Goal: Information Seeking & Learning: Check status

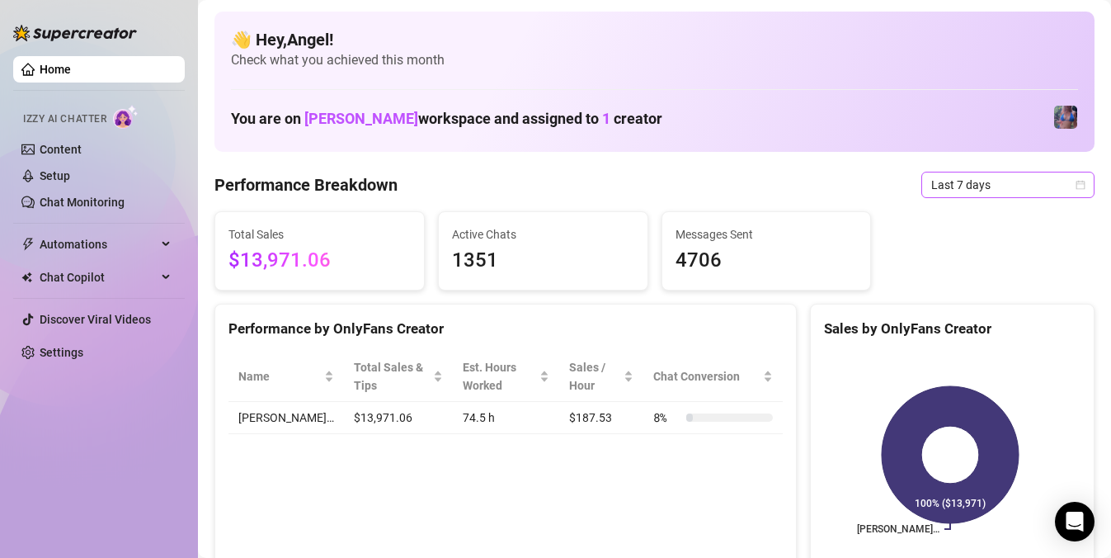
click at [1009, 186] on span "Last 7 days" at bounding box center [1007, 184] width 153 height 25
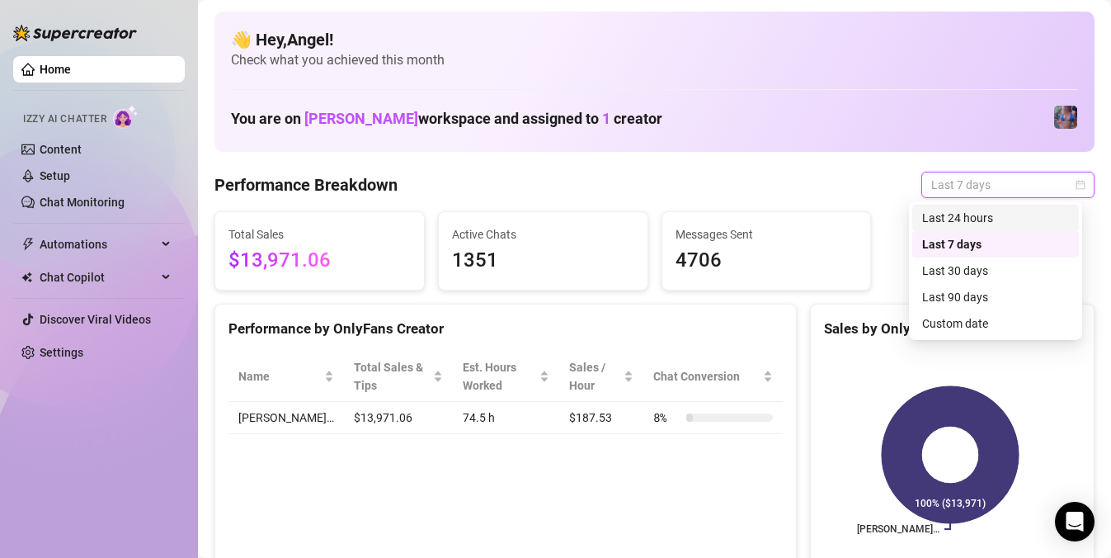
click at [961, 214] on div "Last 24 hours" at bounding box center [995, 218] width 147 height 18
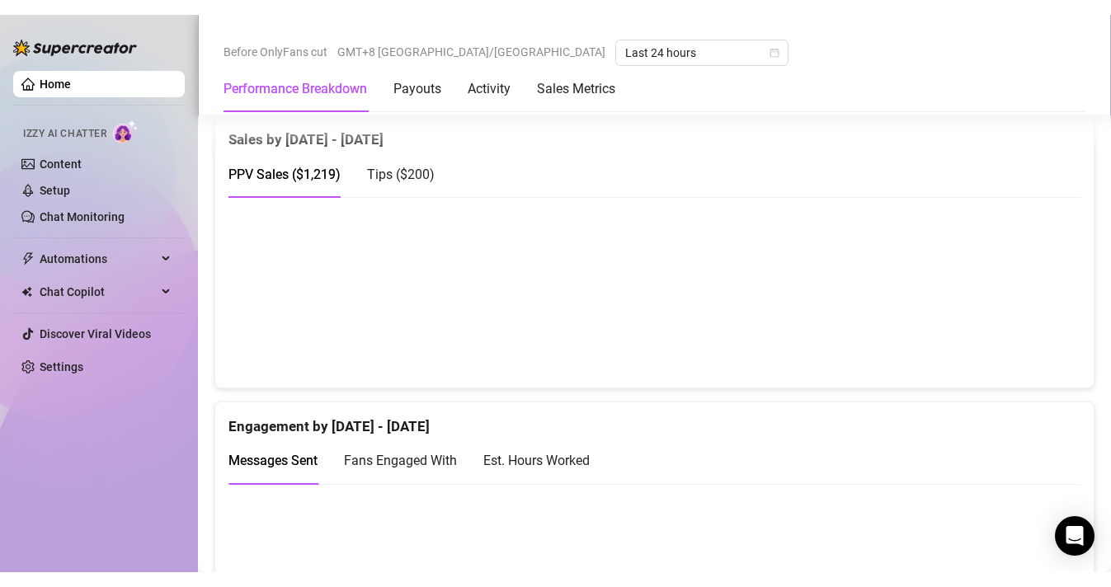
scroll to position [850, 0]
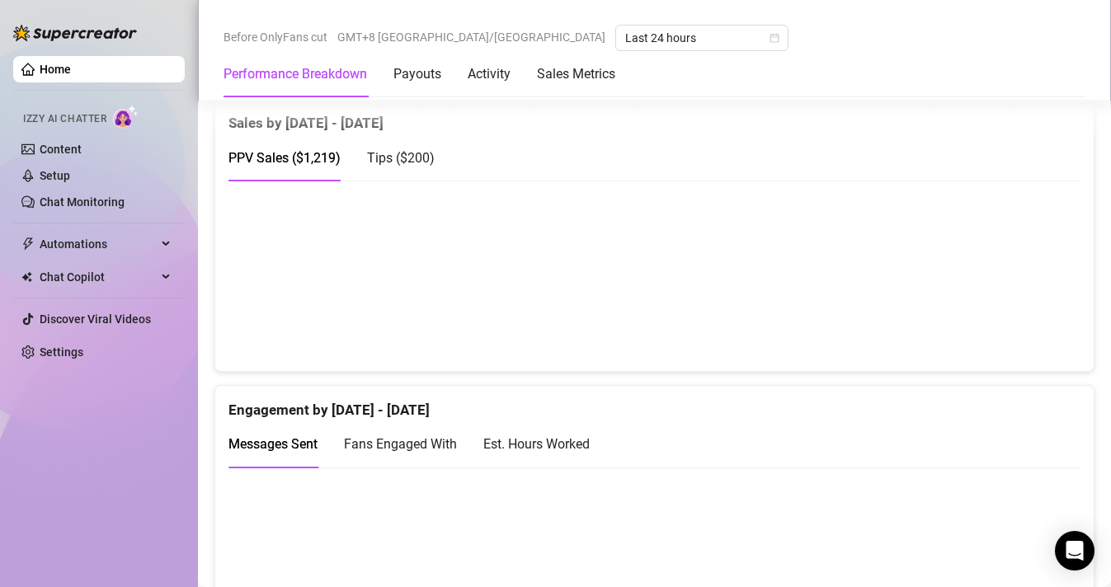
click at [71, 72] on link "Home" at bounding box center [55, 69] width 31 height 13
click at [71, 71] on link "Home" at bounding box center [55, 69] width 31 height 13
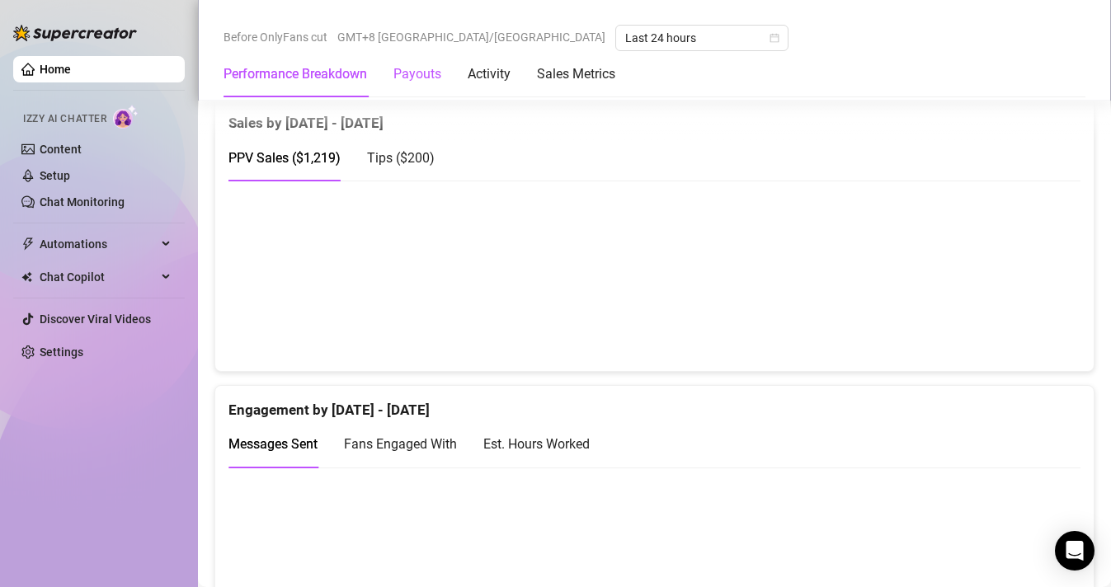
click at [403, 79] on div "Payouts" at bounding box center [417, 74] width 48 height 20
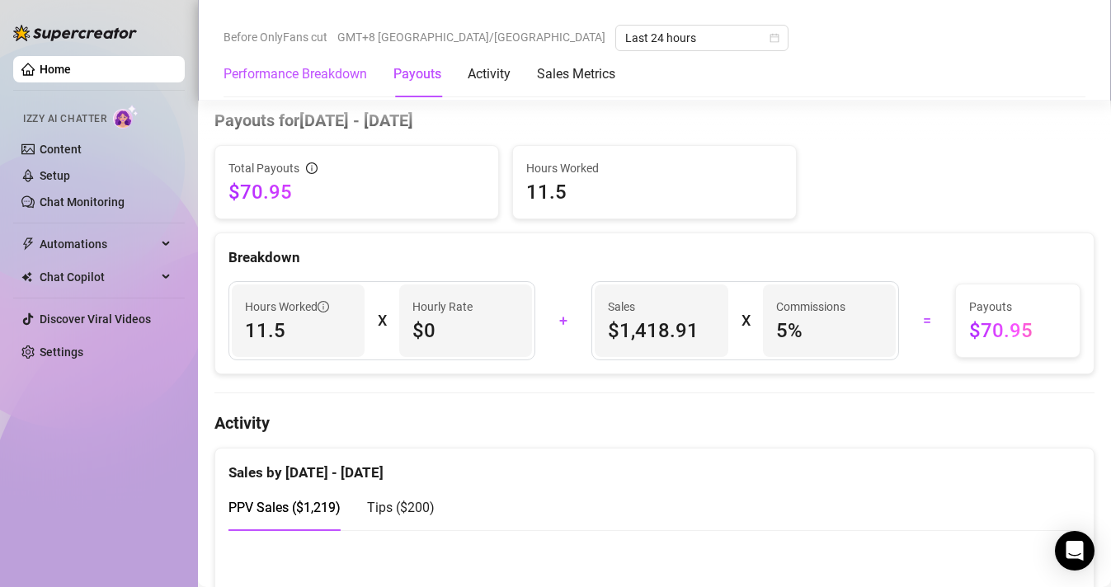
click at [256, 73] on Breakdown "Performance Breakdown" at bounding box center [296, 74] width 144 height 20
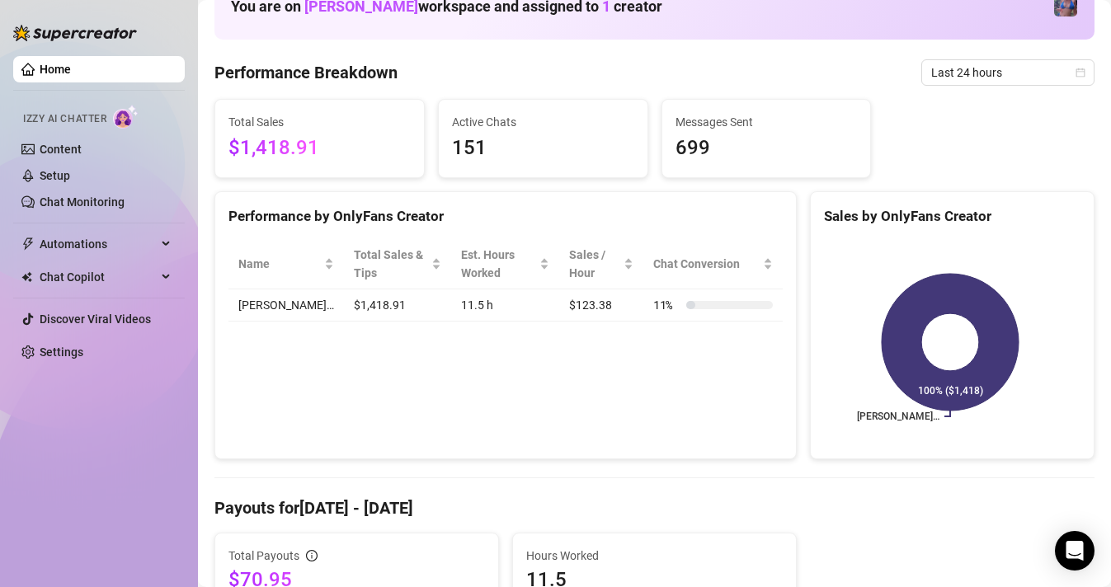
click at [71, 76] on link "Home" at bounding box center [55, 69] width 31 height 13
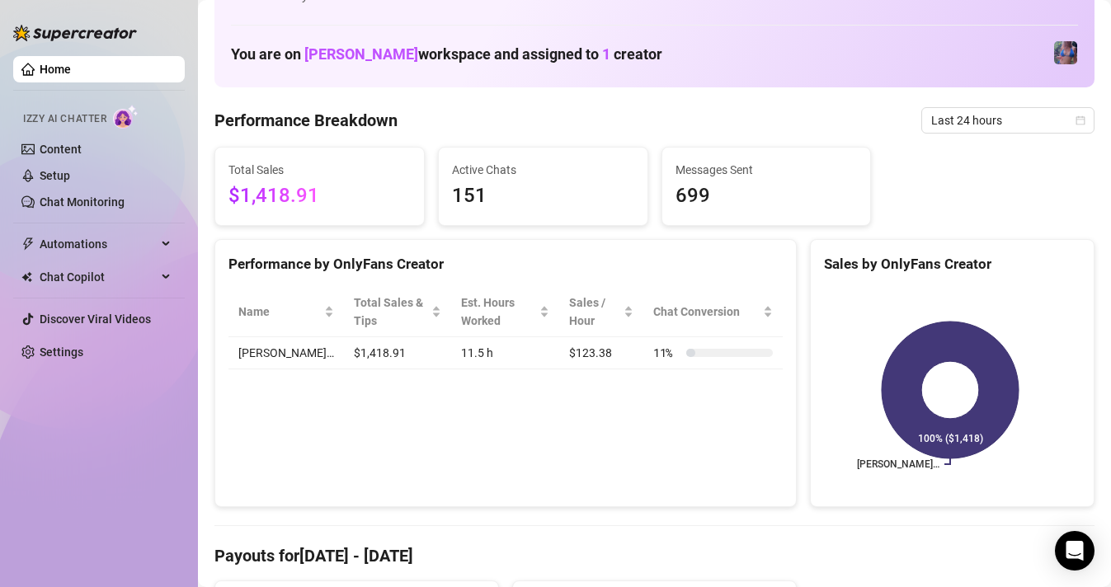
click at [71, 74] on link "Home" at bounding box center [55, 69] width 31 height 13
click at [82, 143] on link "Content" at bounding box center [61, 149] width 42 height 13
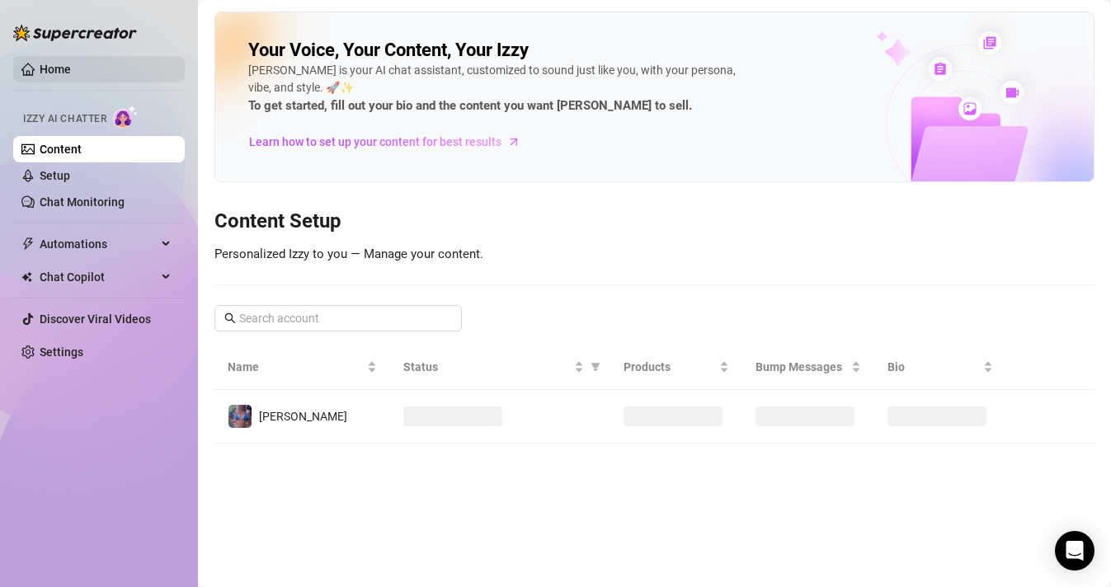
click at [71, 76] on link "Home" at bounding box center [55, 69] width 31 height 13
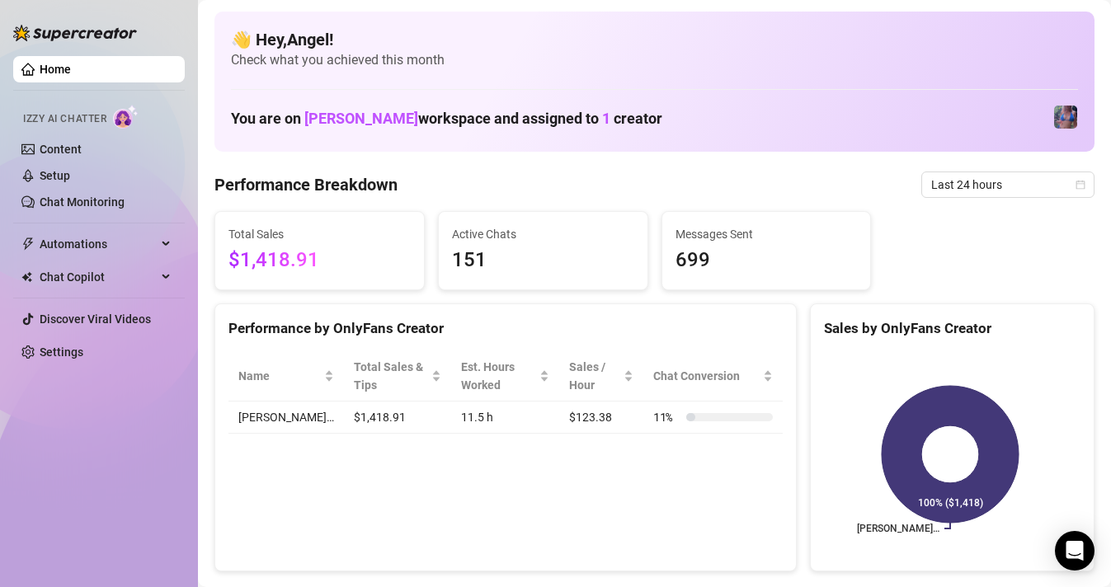
click at [71, 70] on link "Home" at bounding box center [55, 69] width 31 height 13
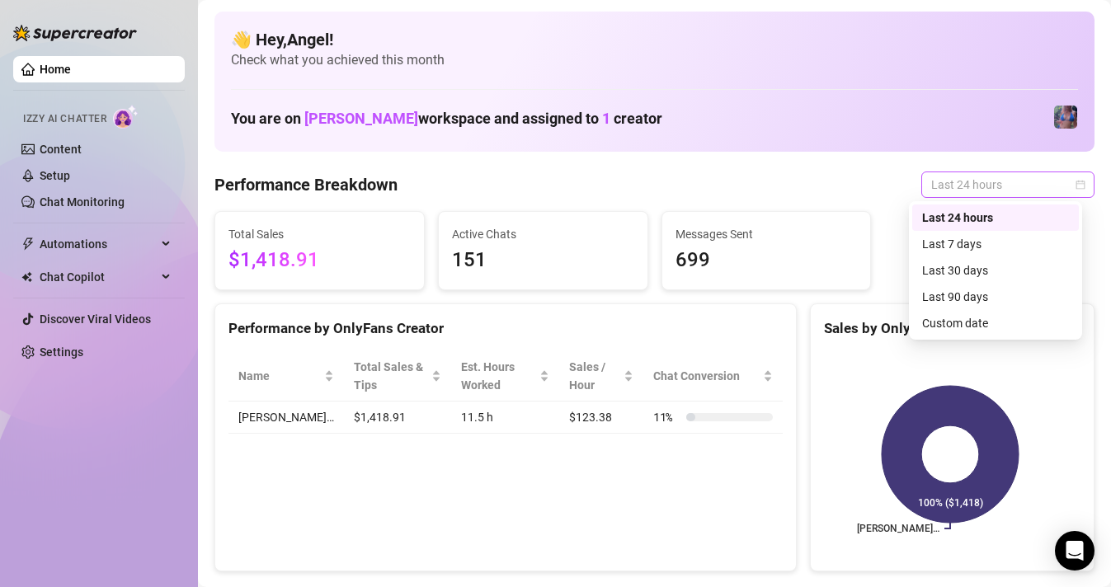
click at [1016, 182] on span "Last 24 hours" at bounding box center [1007, 184] width 153 height 25
click at [956, 239] on div "Last 7 days" at bounding box center [995, 244] width 147 height 18
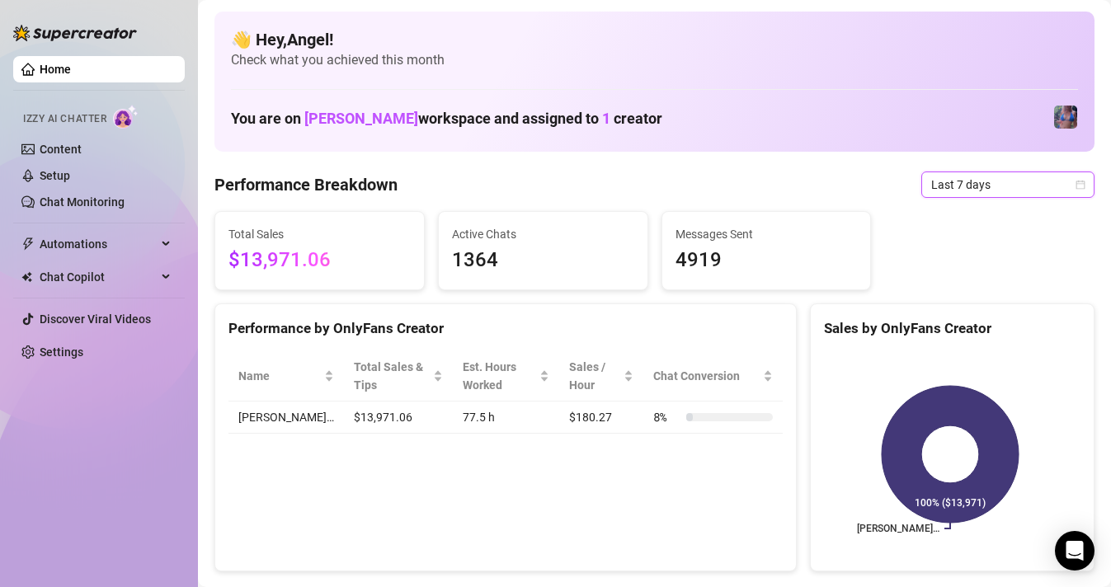
click at [973, 195] on span "Last 7 days" at bounding box center [1007, 184] width 153 height 25
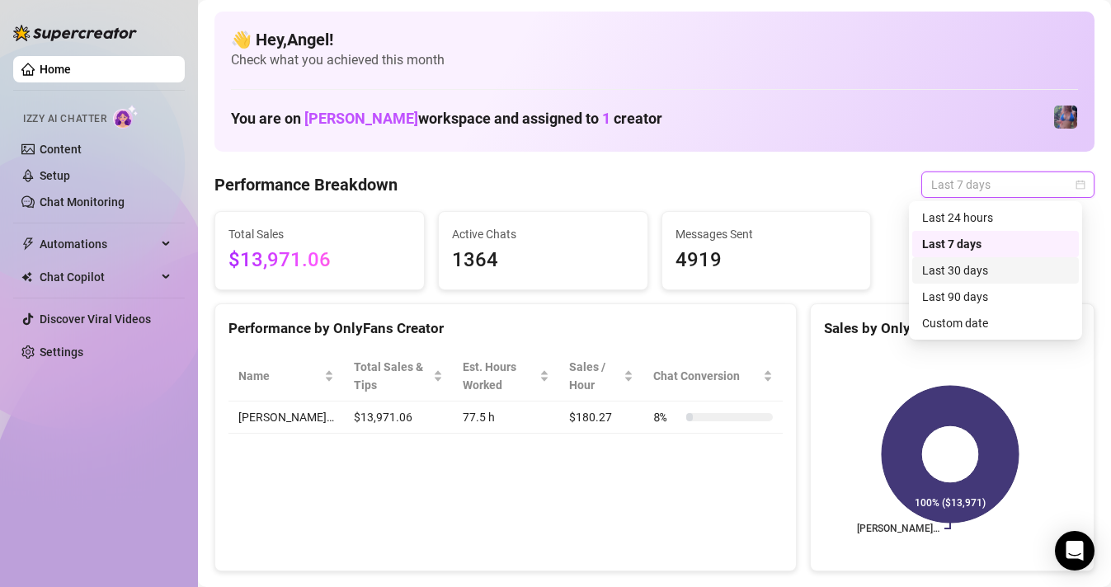
click at [958, 267] on div "Last 30 days" at bounding box center [995, 270] width 147 height 18
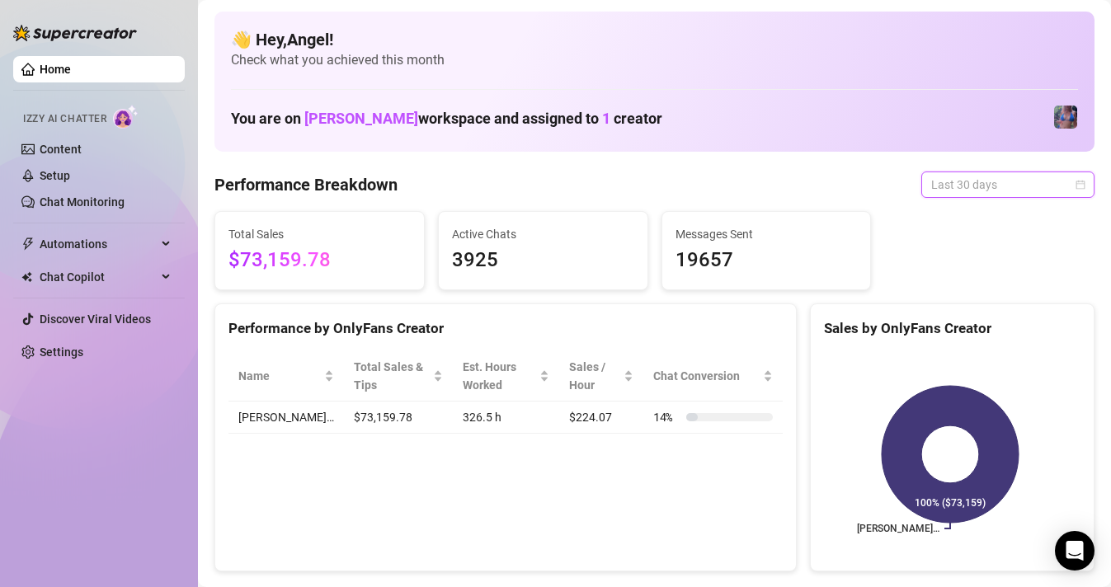
click at [983, 186] on span "Last 30 days" at bounding box center [1007, 184] width 153 height 25
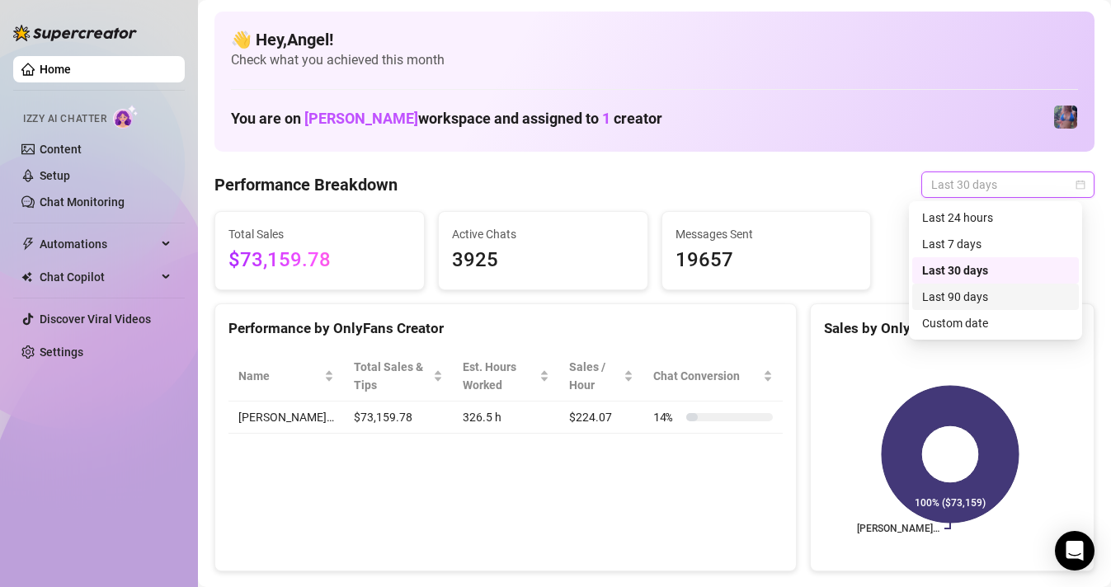
click at [969, 301] on div "Last 90 days" at bounding box center [995, 297] width 147 height 18
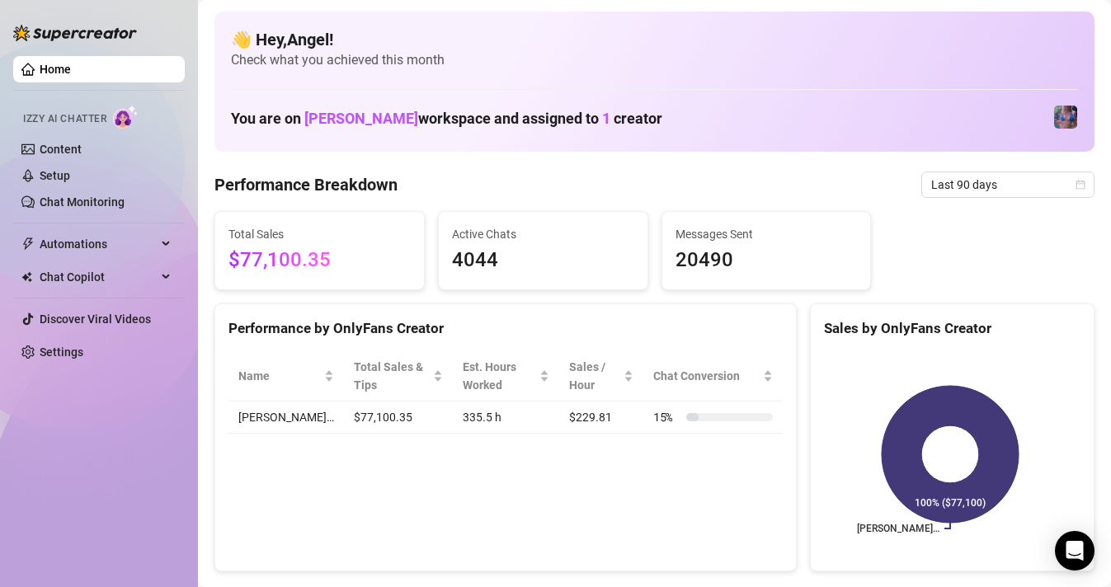
click at [71, 76] on link "Home" at bounding box center [55, 69] width 31 height 13
drag, startPoint x: 981, startPoint y: 186, endPoint x: 952, endPoint y: 228, distance: 51.7
click at [981, 186] on span "Last 90 days" at bounding box center [1007, 184] width 153 height 25
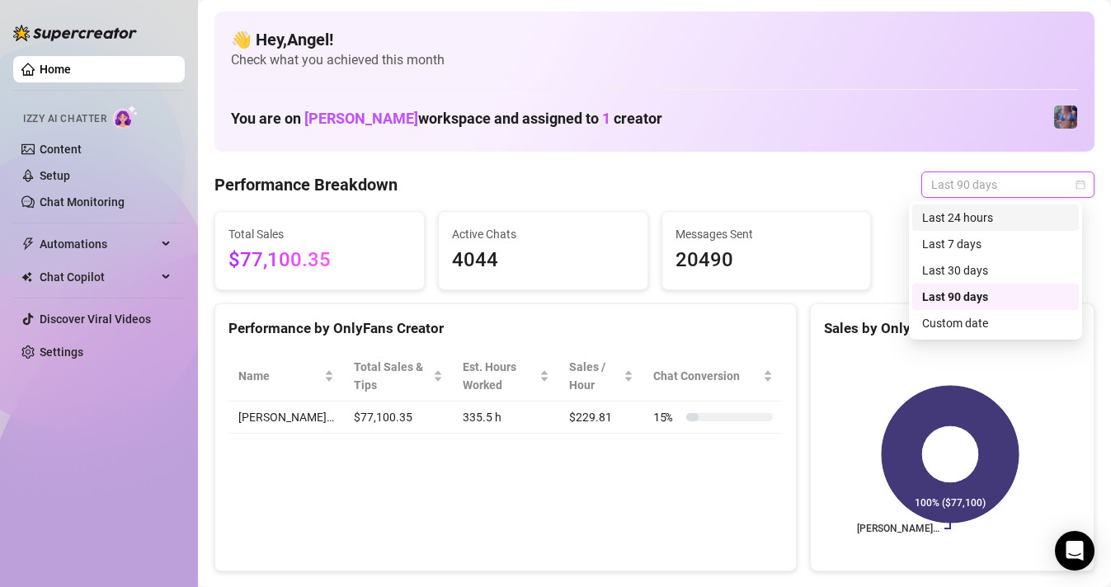
click at [939, 224] on div "Last 24 hours" at bounding box center [995, 218] width 147 height 18
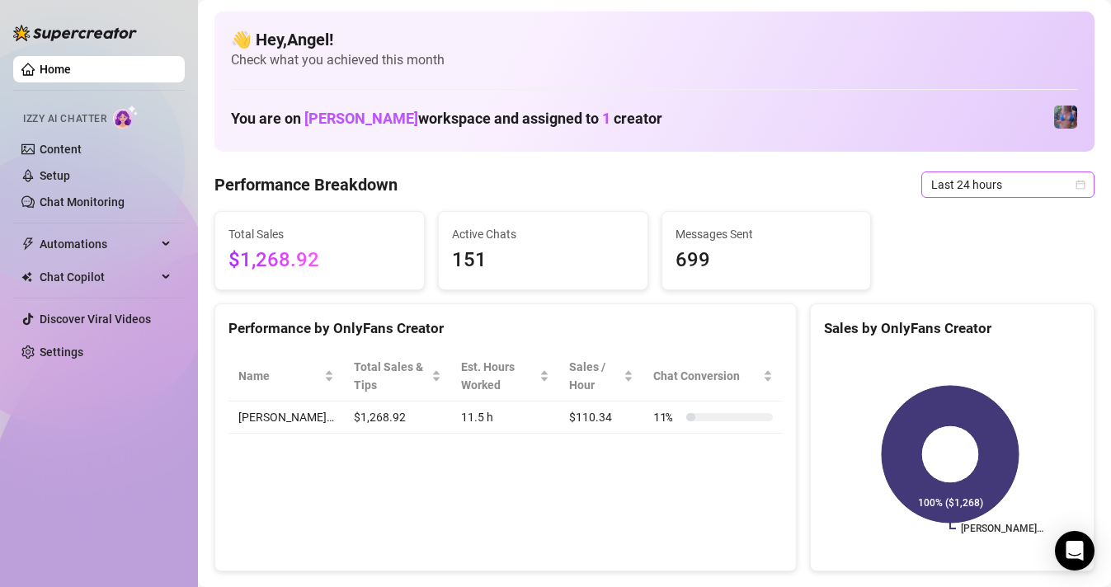
click at [990, 184] on span "Last 24 hours" at bounding box center [1007, 184] width 153 height 25
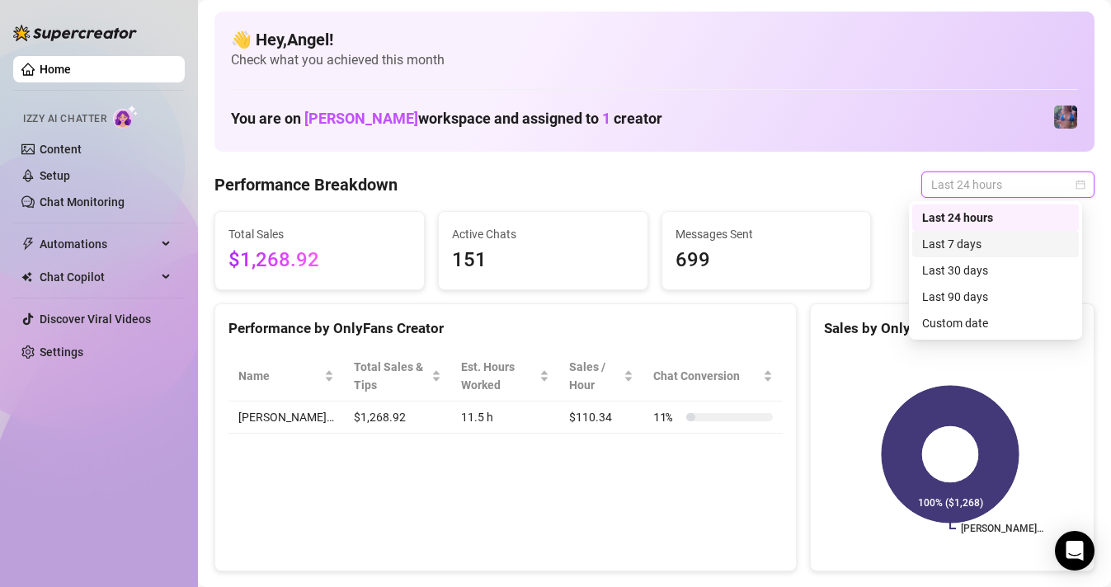
click at [982, 241] on div "Last 7 days" at bounding box center [995, 244] width 147 height 18
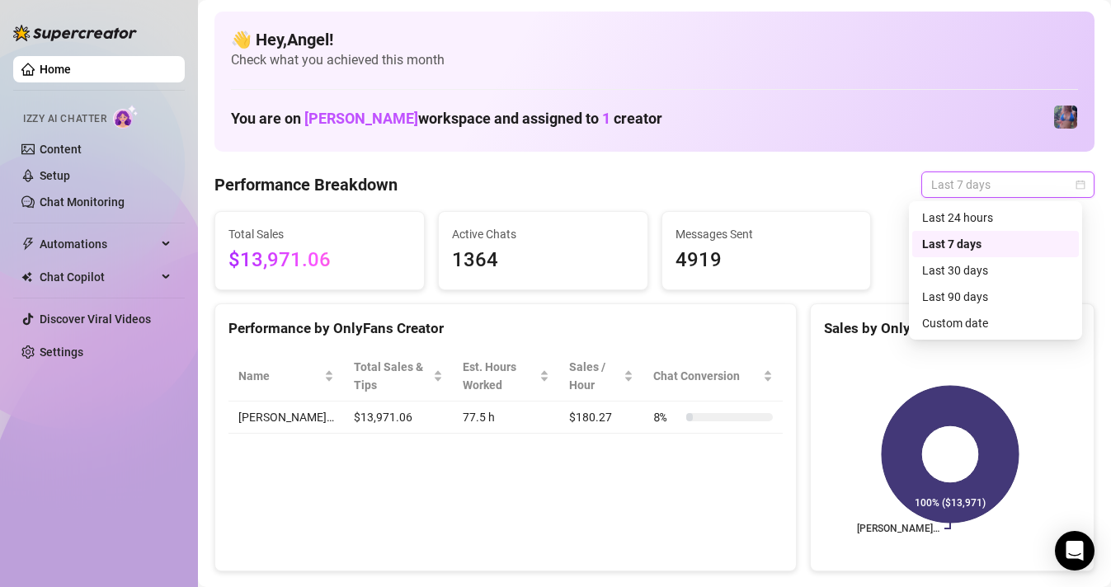
click at [977, 173] on span "Last 7 days" at bounding box center [1007, 184] width 153 height 25
click at [964, 273] on div "Last 30 days" at bounding box center [995, 270] width 147 height 18
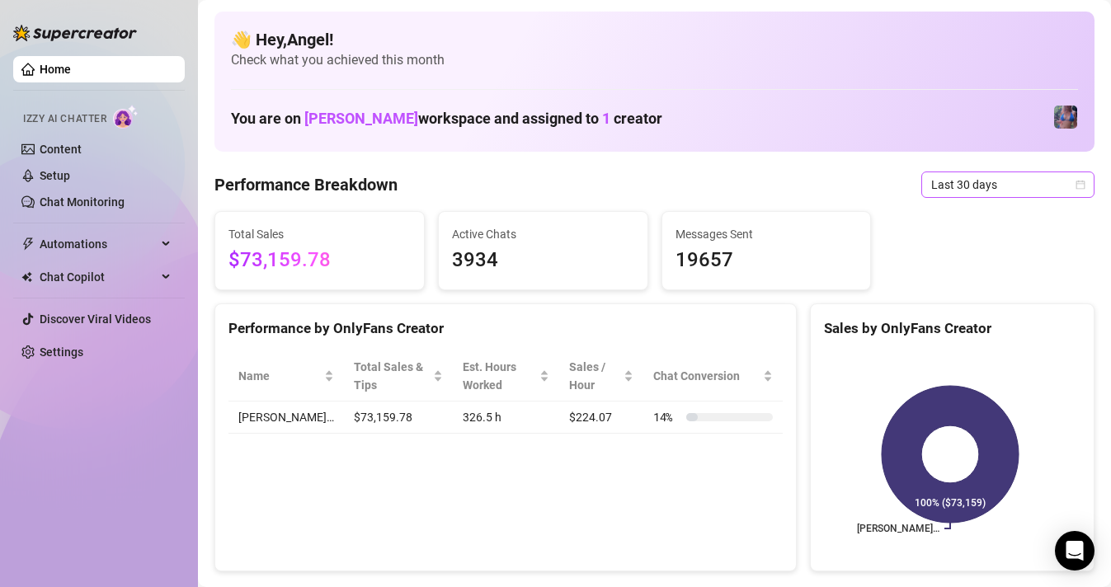
click at [963, 193] on span "Last 30 days" at bounding box center [1007, 184] width 153 height 25
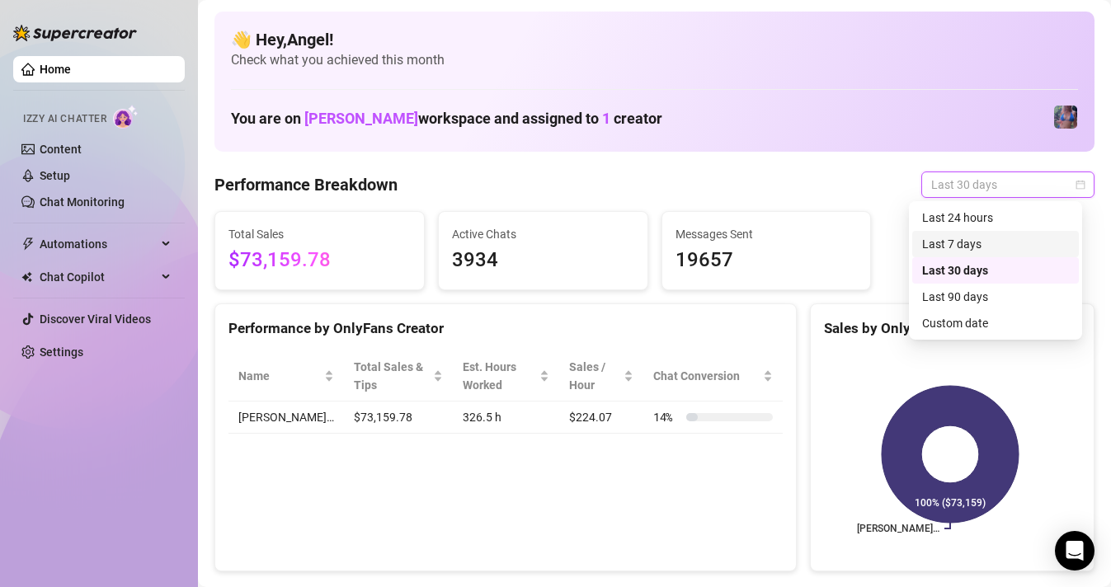
click at [961, 238] on div "Last 7 days" at bounding box center [995, 244] width 147 height 18
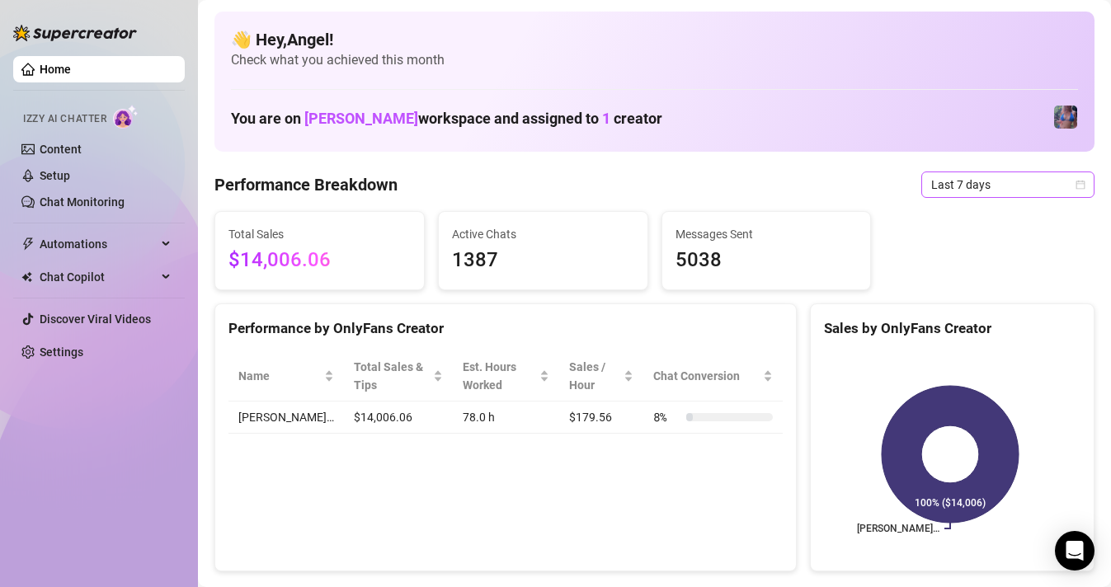
click at [951, 185] on span "Last 7 days" at bounding box center [1007, 184] width 153 height 25
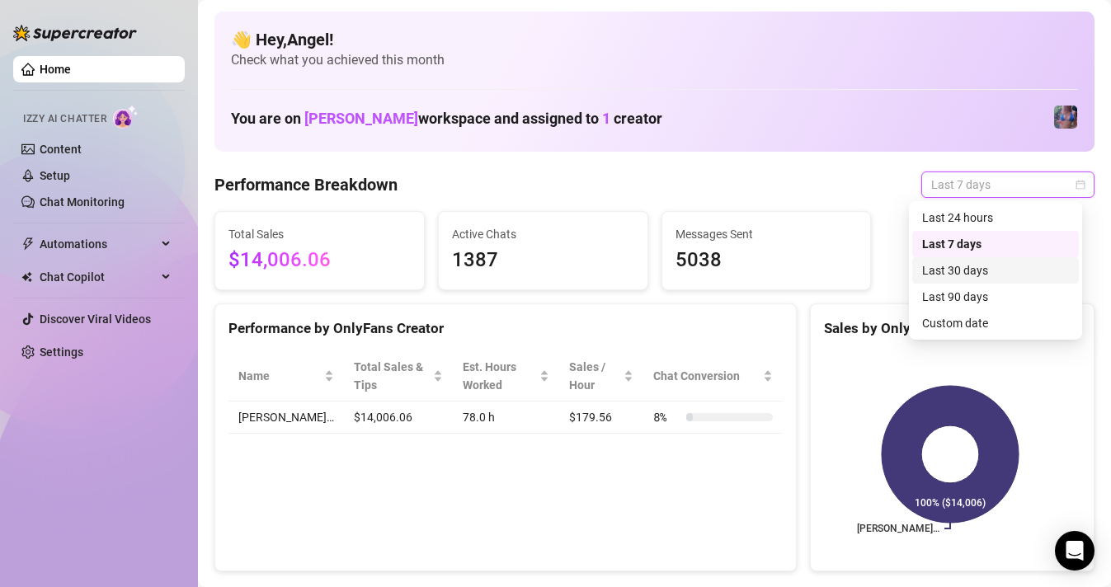
click at [952, 271] on div "Last 30 days" at bounding box center [995, 270] width 147 height 18
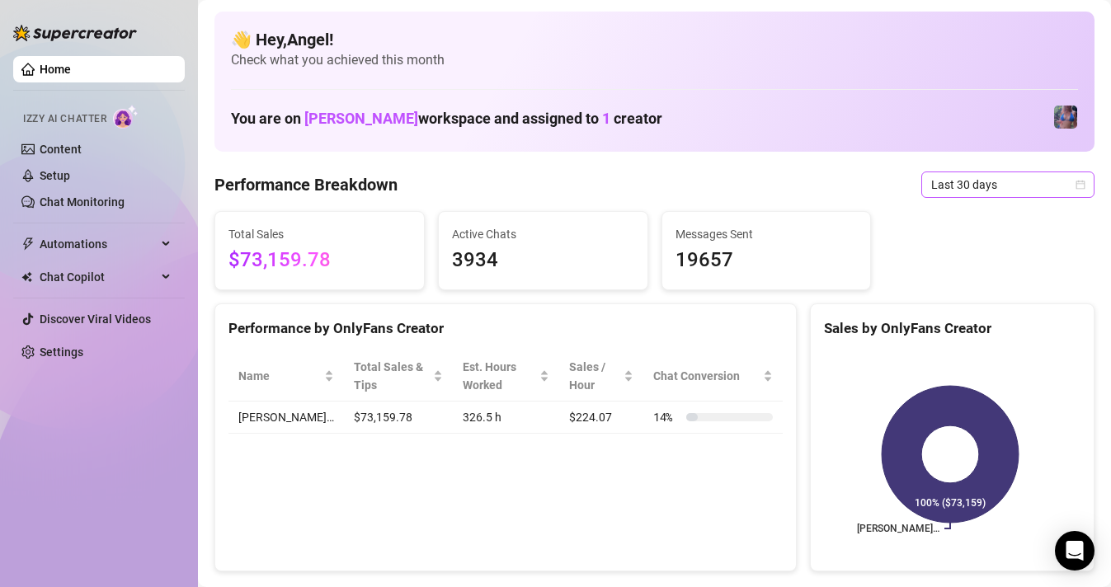
click at [988, 175] on span "Last 30 days" at bounding box center [1007, 184] width 153 height 25
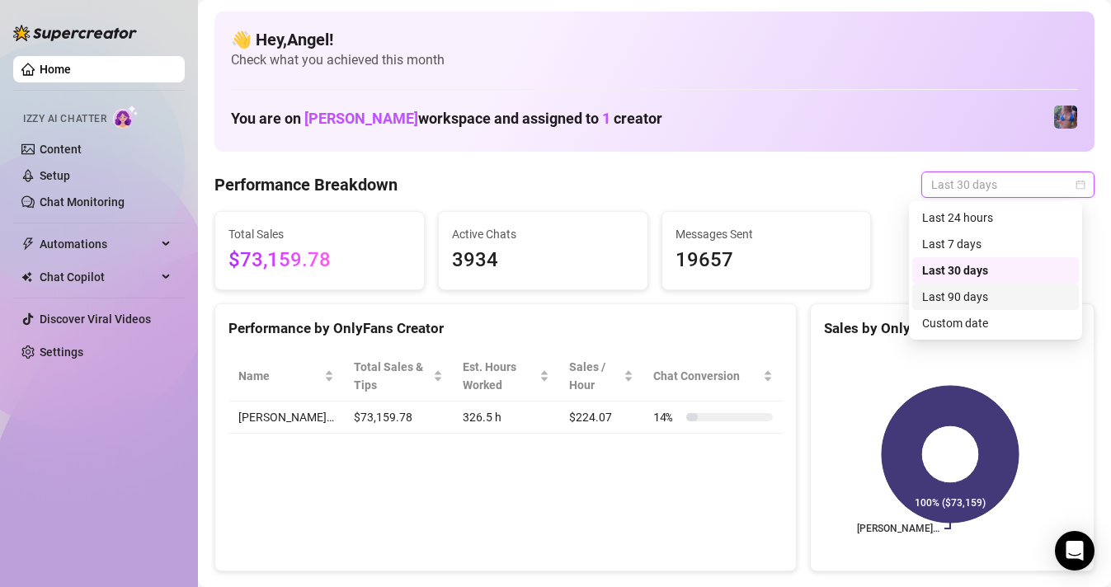
click at [962, 304] on div "Last 90 days" at bounding box center [995, 297] width 147 height 18
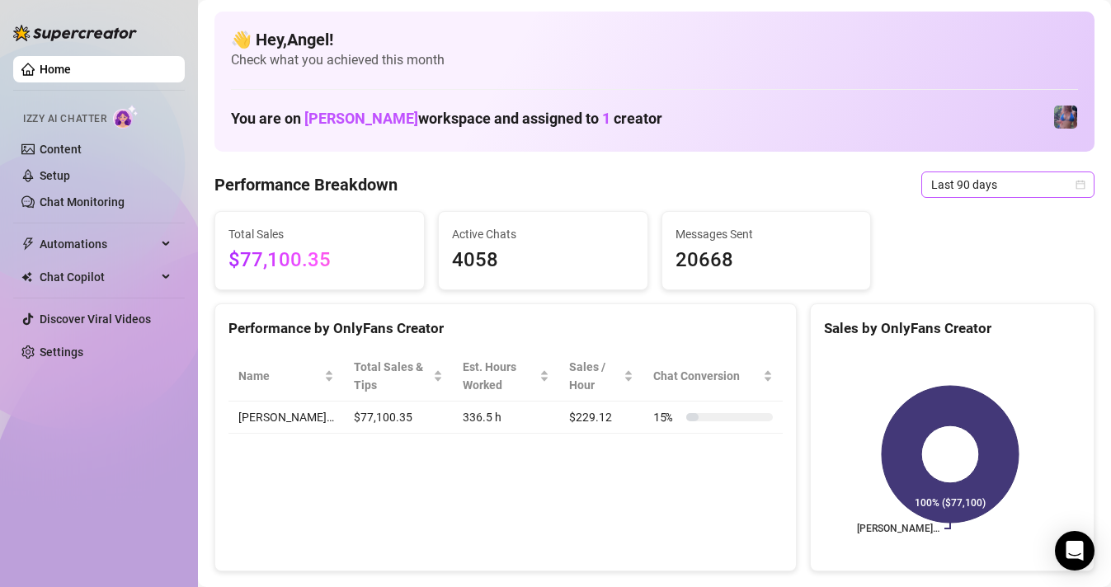
click at [976, 183] on span "Last 90 days" at bounding box center [1007, 184] width 153 height 25
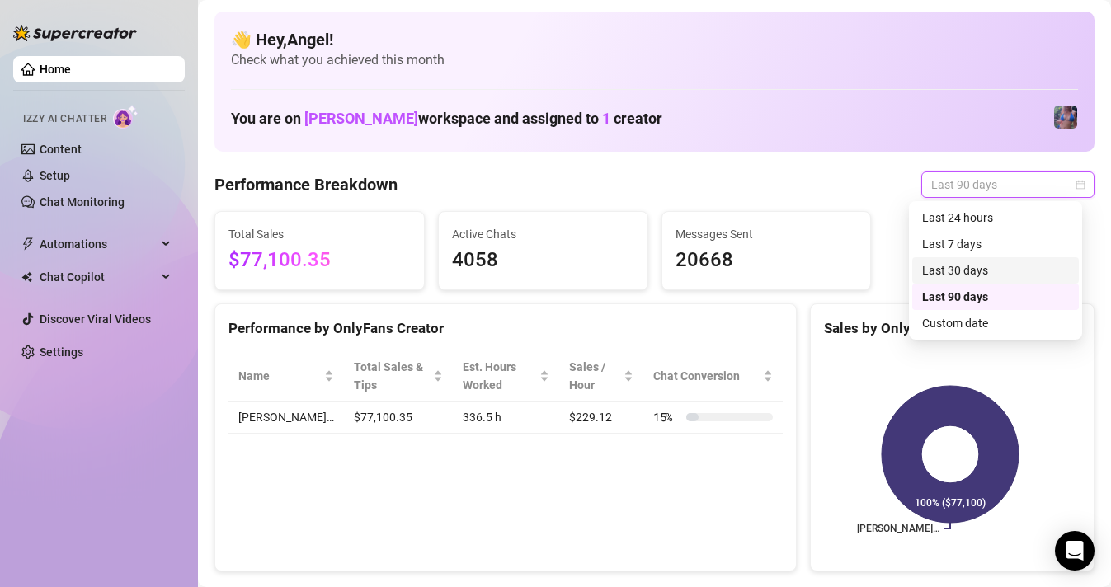
click at [945, 269] on div "Last 30 days" at bounding box center [995, 270] width 147 height 18
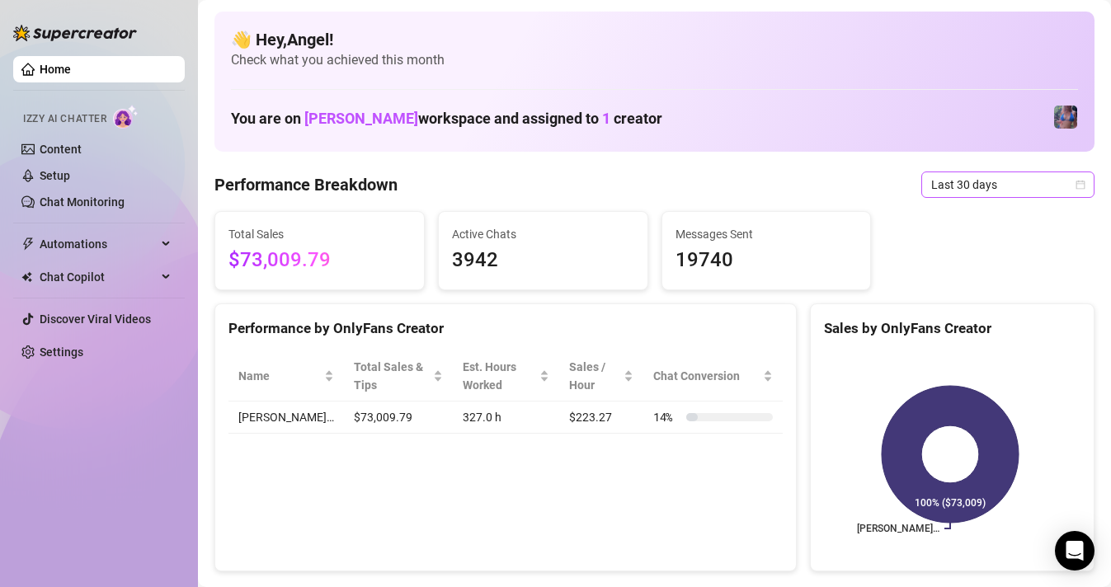
click at [921, 191] on div "Last 30 days" at bounding box center [1007, 185] width 173 height 26
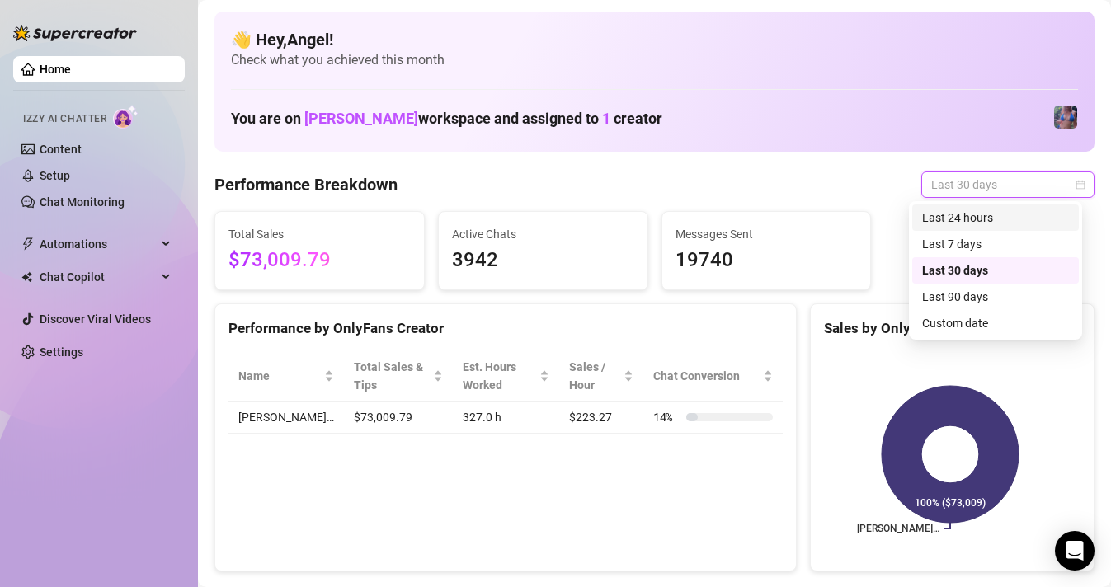
click at [934, 226] on div "Last 24 hours" at bounding box center [995, 218] width 147 height 18
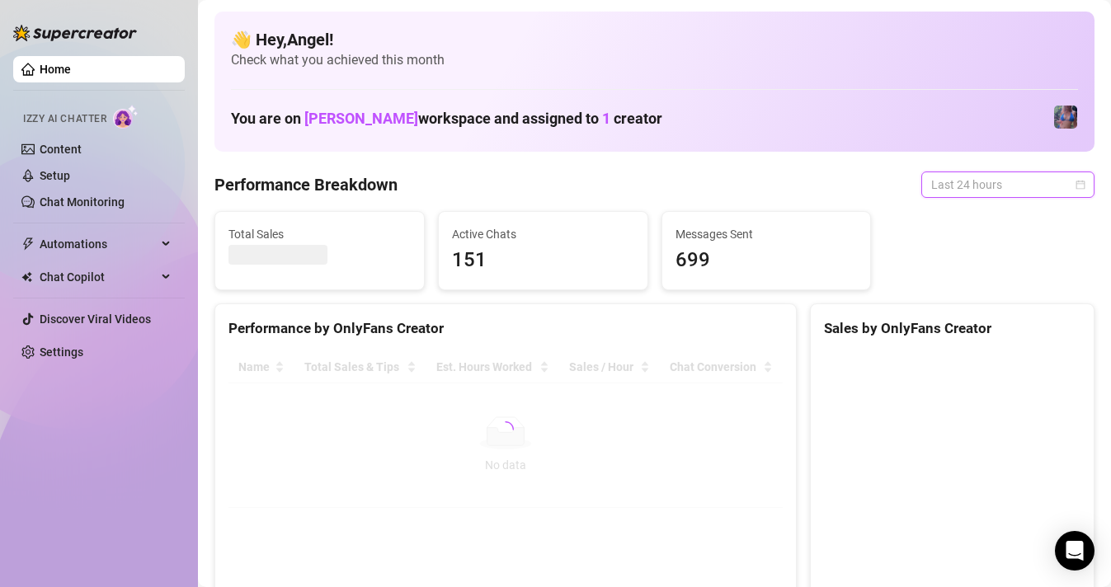
click at [949, 194] on span "Last 24 hours" at bounding box center [1007, 184] width 153 height 25
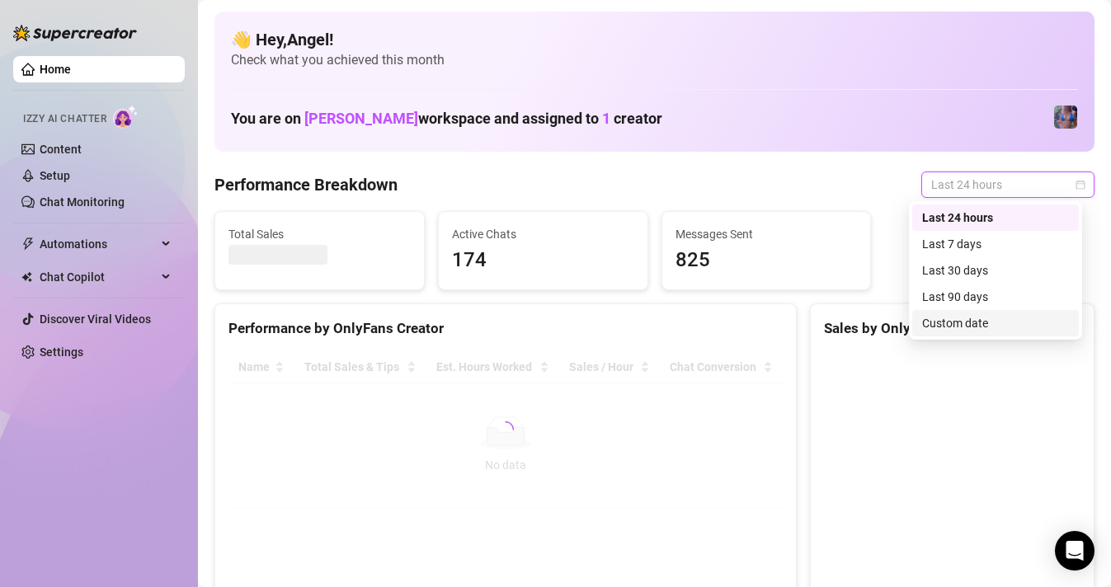
click at [966, 327] on div "Custom date" at bounding box center [995, 323] width 147 height 18
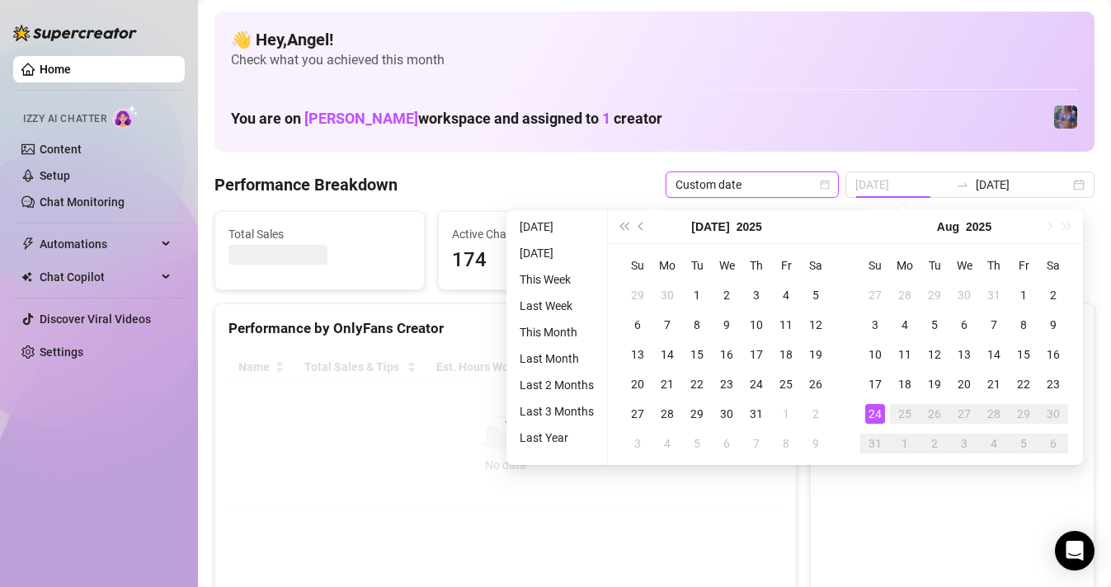
click at [874, 410] on div "24" at bounding box center [875, 414] width 20 height 20
click at [876, 417] on div "24" at bounding box center [875, 414] width 20 height 20
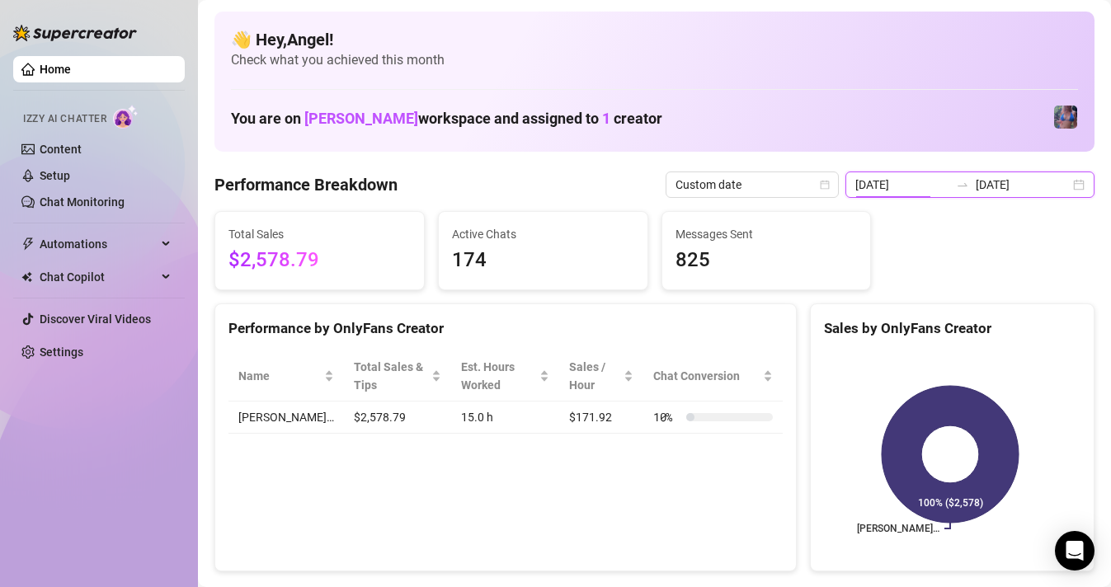
click at [947, 179] on input "2025-08-23" at bounding box center [902, 185] width 94 height 18
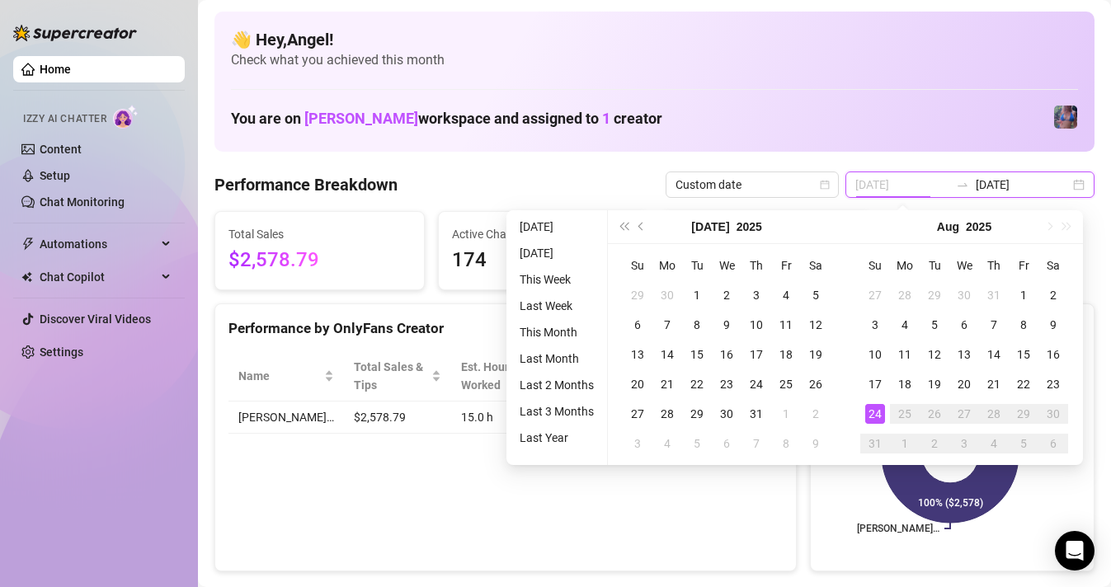
type input "2025-08-24"
click at [873, 416] on div "24" at bounding box center [875, 414] width 20 height 20
click at [869, 418] on div "24" at bounding box center [875, 414] width 20 height 20
type input "2025-08-24"
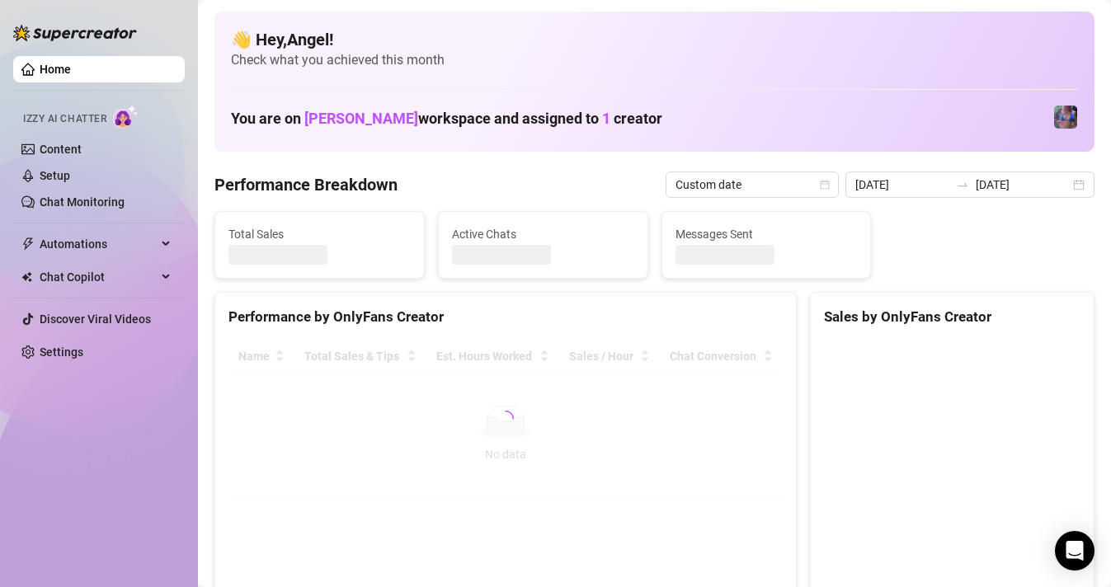
click at [704, 495] on div at bounding box center [505, 419] width 554 height 157
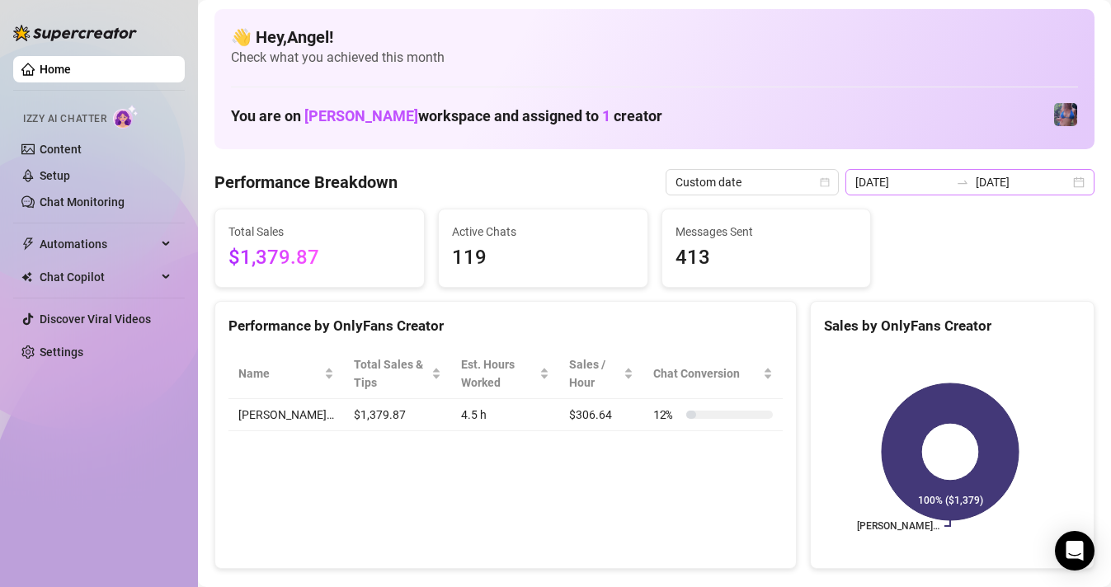
scroll to position [1, 0]
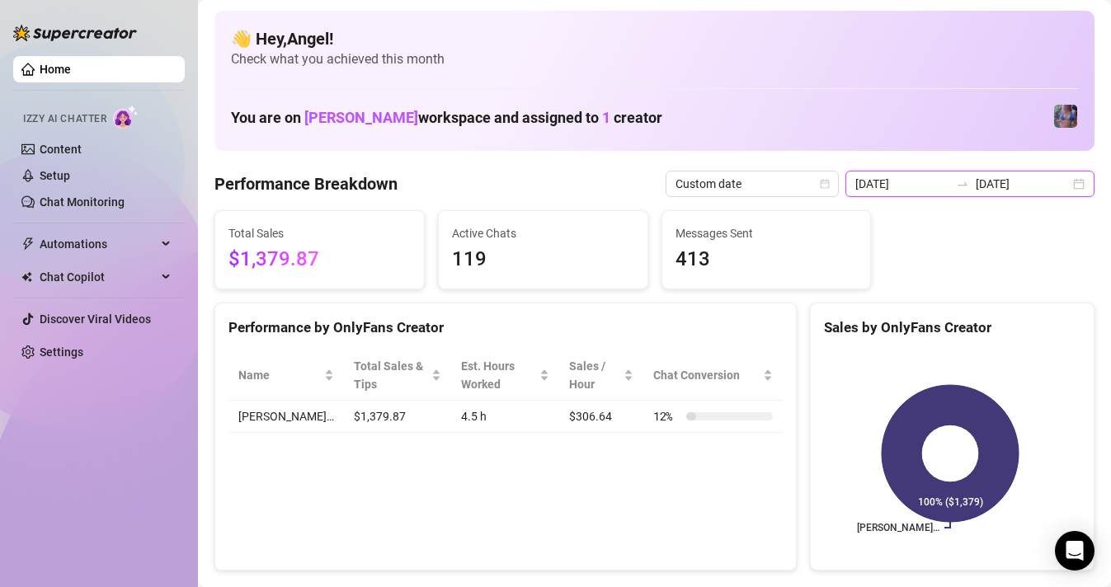
click at [918, 190] on input "2025-08-24" at bounding box center [902, 184] width 94 height 18
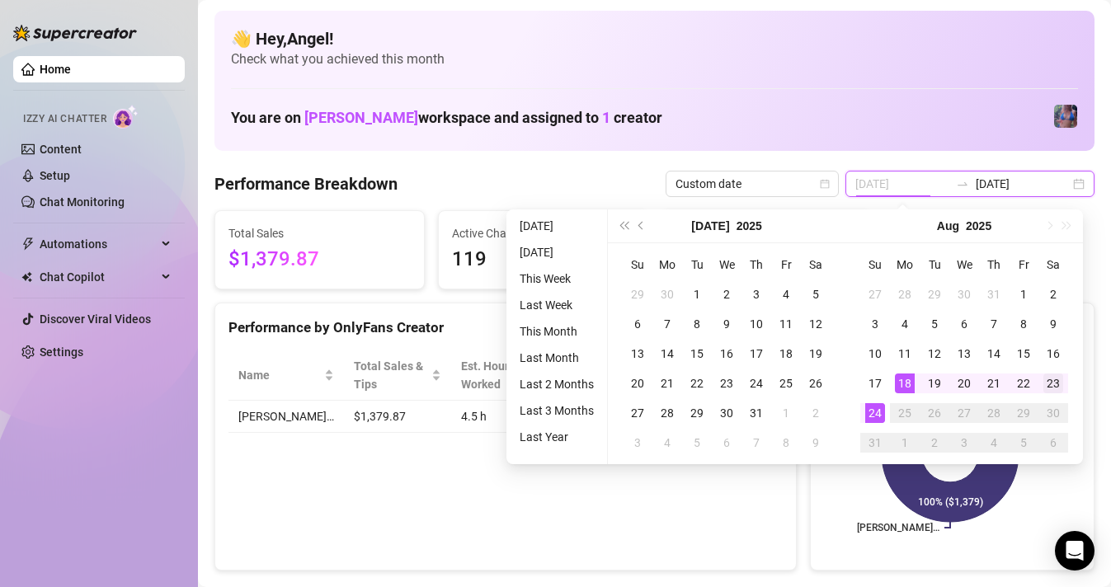
type input "2025-08-23"
click at [1052, 384] on div "23" at bounding box center [1053, 384] width 20 height 20
type input "2025-08-24"
click at [874, 417] on div "24" at bounding box center [875, 413] width 20 height 20
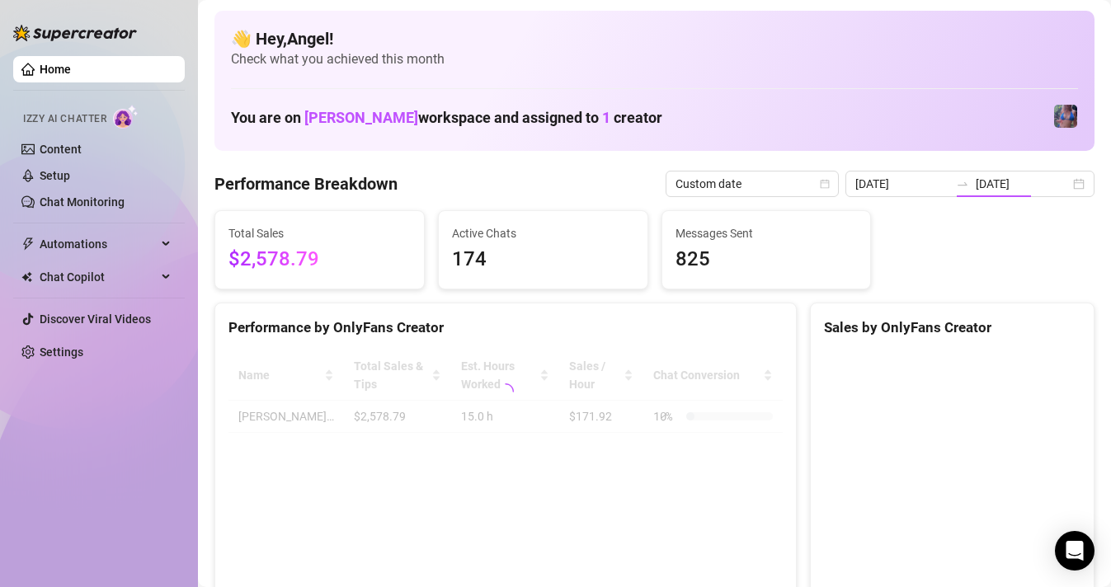
type input "2025-08-23"
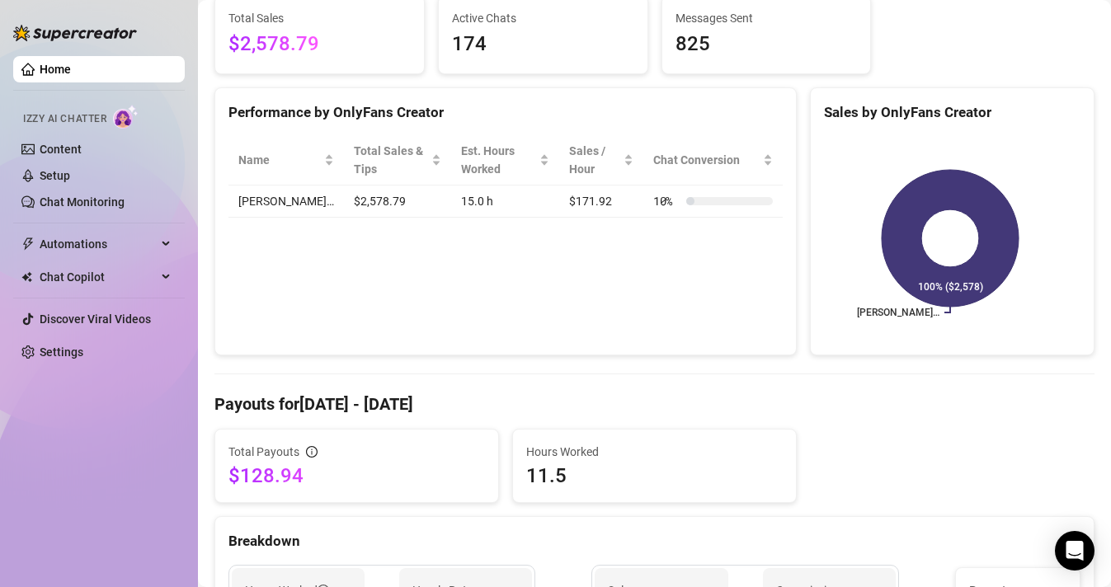
scroll to position [0, 0]
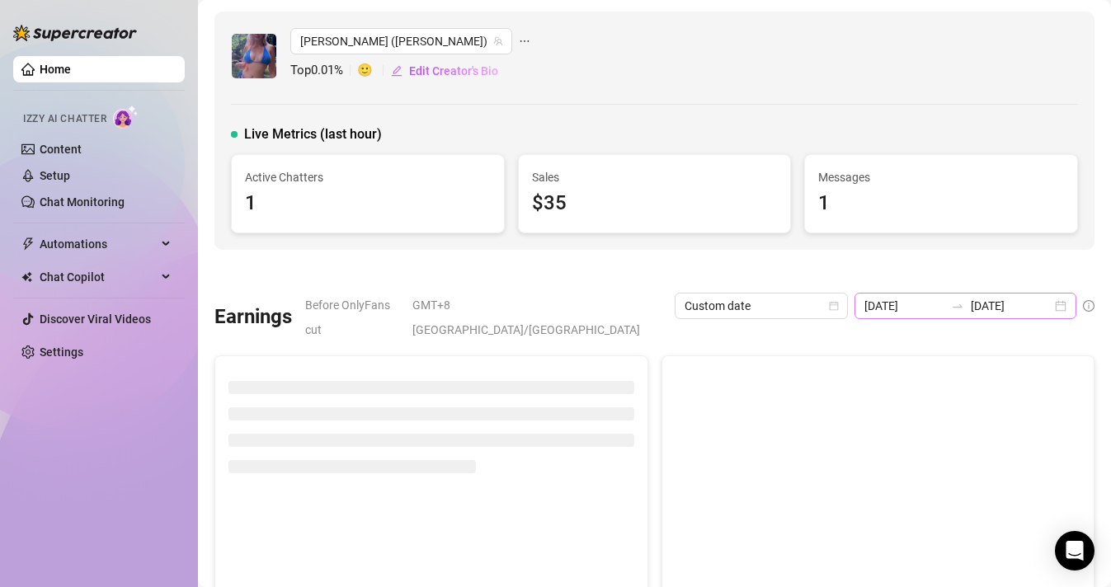
click at [951, 310] on icon "swap-right" at bounding box center [957, 305] width 13 height 13
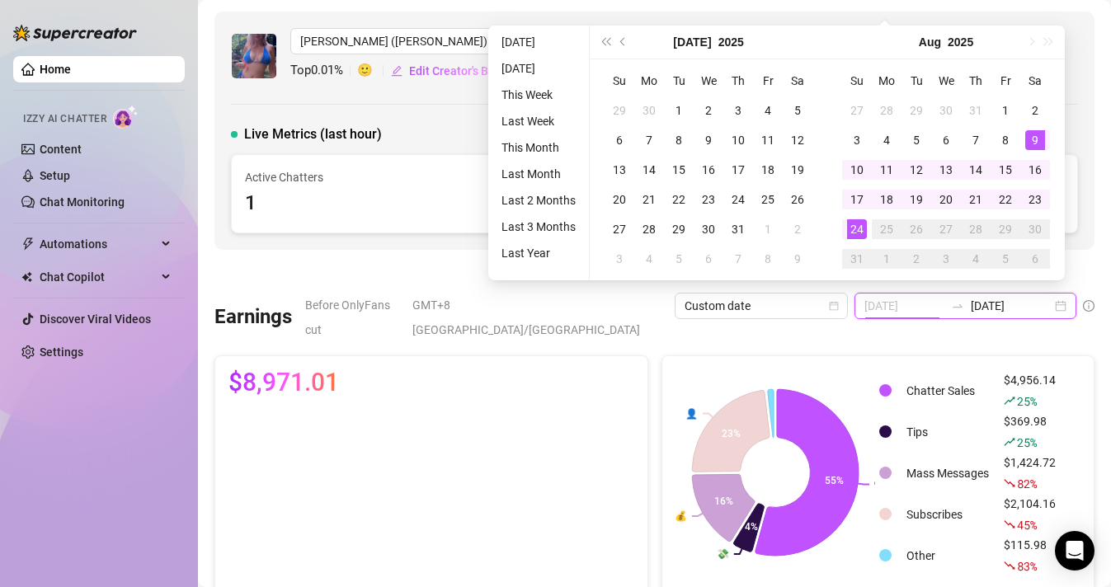
type input "2025-08-24"
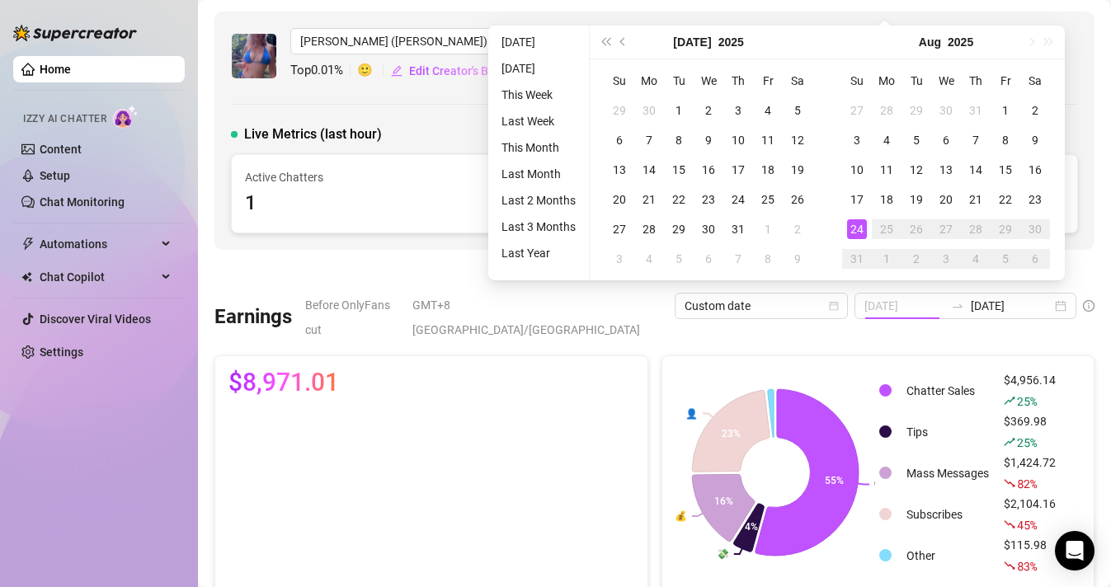
click at [859, 224] on div "24" at bounding box center [857, 229] width 20 height 20
click at [860, 225] on div "24" at bounding box center [857, 229] width 20 height 20
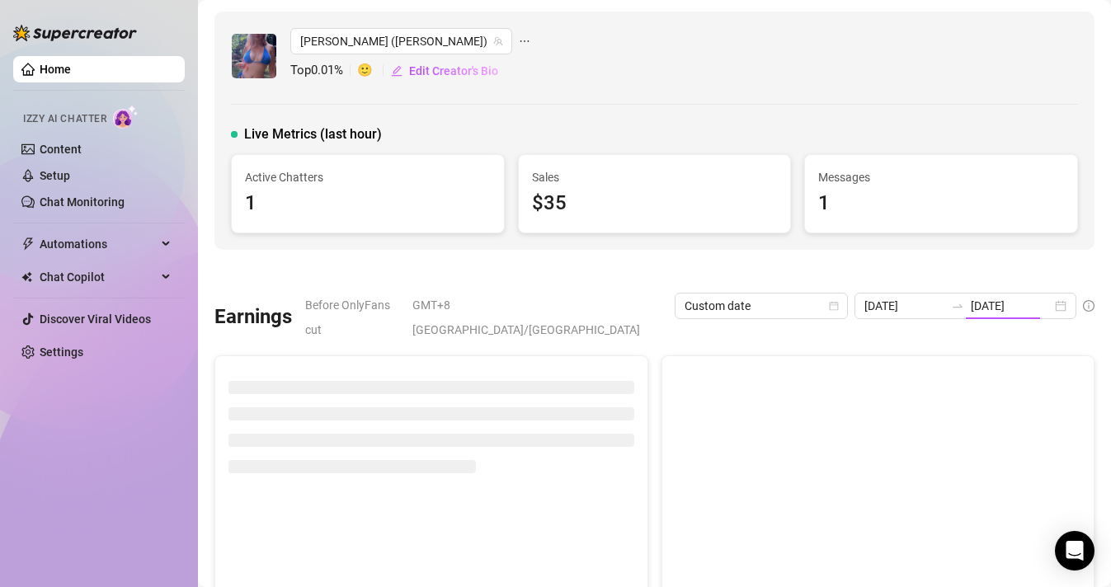
type input "2025-08-24"
click at [623, 247] on div "Jaylie (jaylietori) Top 0.01 % 🙂 Edit Creator's Bio Live Metrics (last hour) Ac…" at bounding box center [654, 131] width 880 height 238
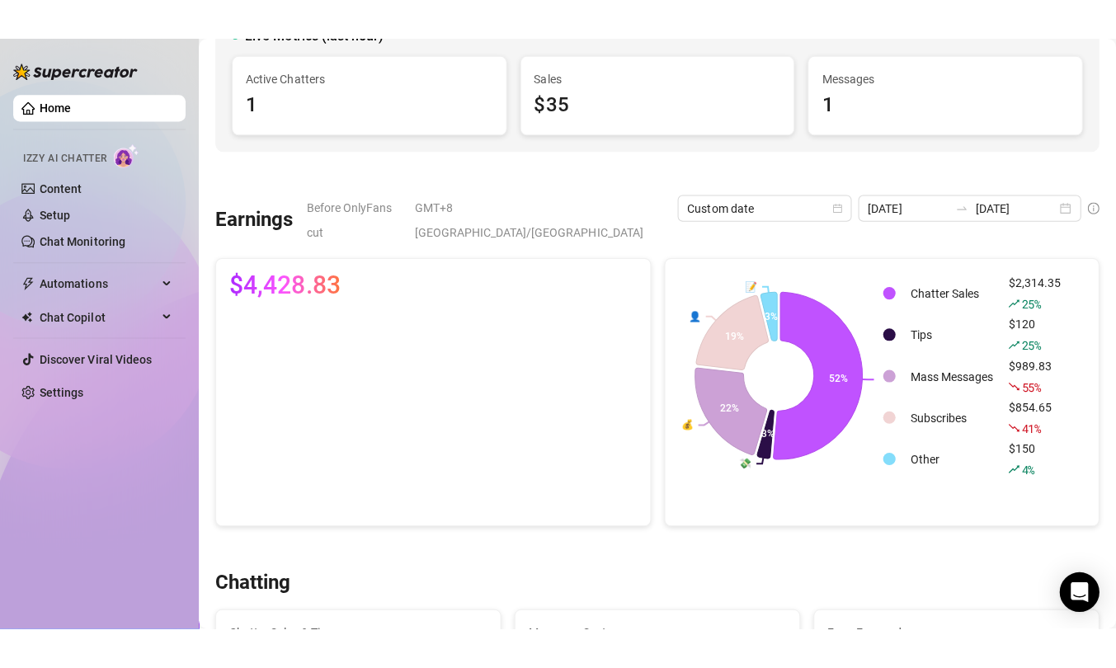
scroll to position [125, 0]
